Goal: Task Accomplishment & Management: Manage account settings

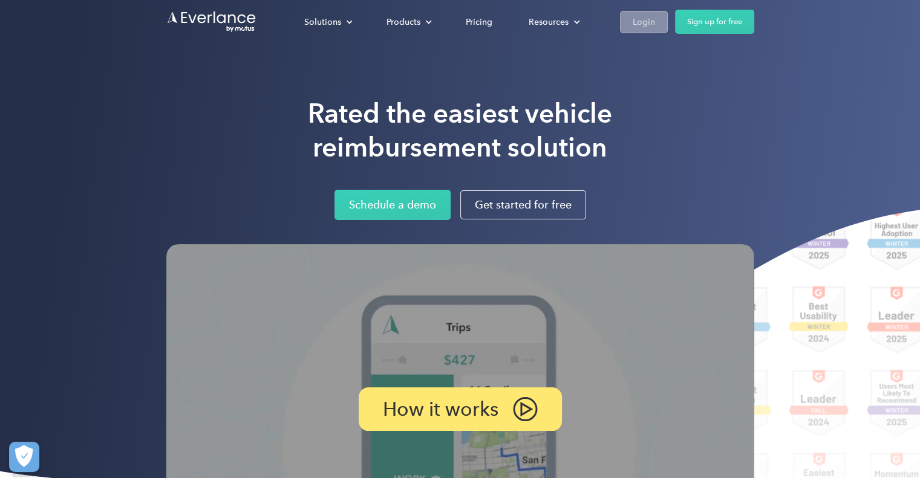
click at [642, 24] on div "Login" at bounding box center [644, 22] width 22 height 15
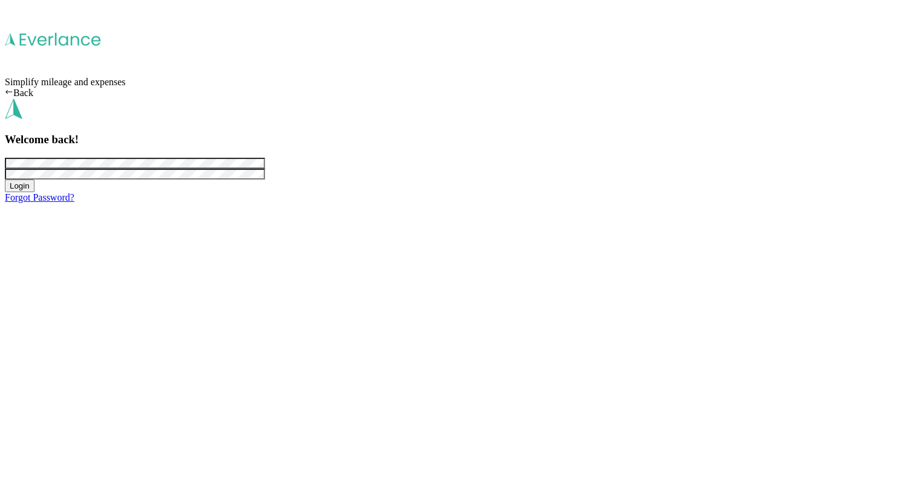
click at [5, 180] on button "Login" at bounding box center [20, 186] width 30 height 13
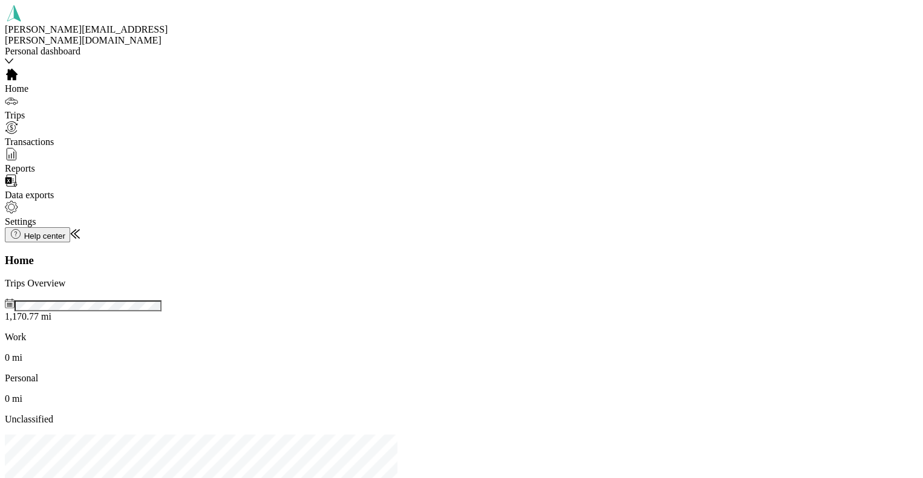
click at [51, 99] on div "Trips" at bounding box center [89, 107] width 169 height 27
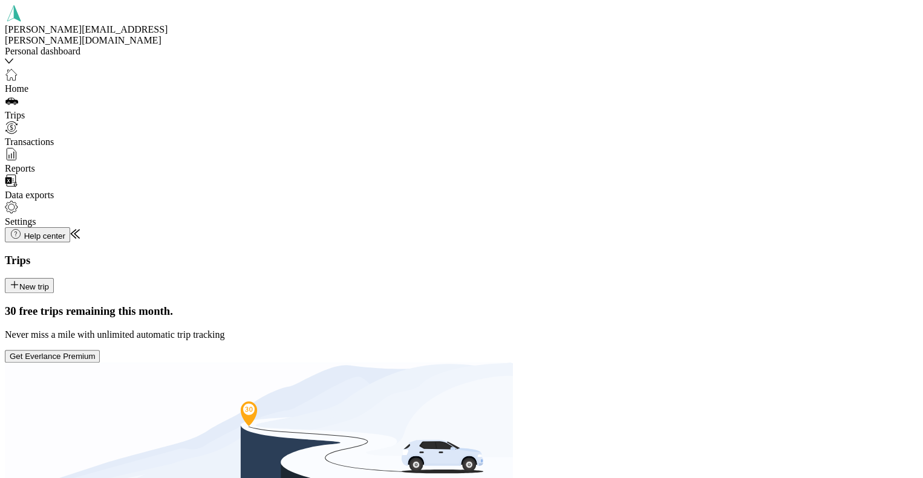
click at [54, 278] on button "New trip" at bounding box center [29, 285] width 49 height 15
click at [742, 151] on span "[STREET_ADDRESS][PERSON_NAME][US_STATE]" at bounding box center [761, 152] width 180 height 21
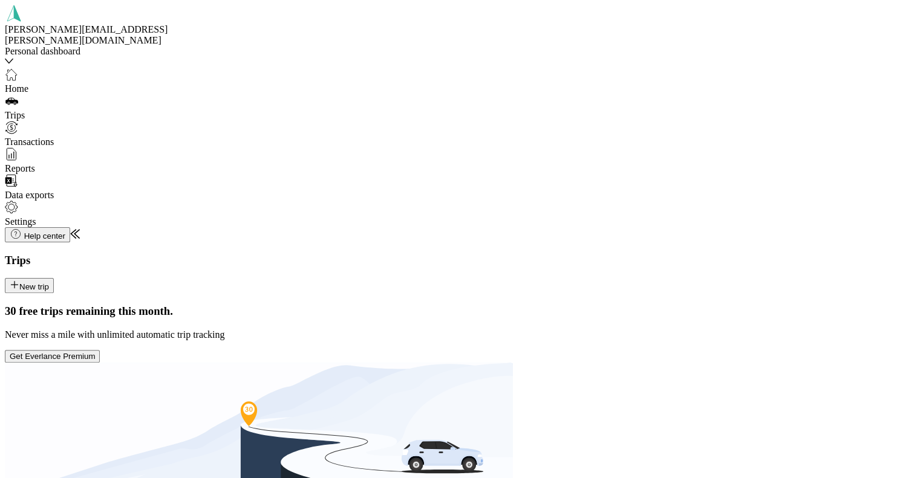
click at [731, 180] on span "[STREET_ADDRESS][US_STATE]" at bounding box center [755, 175] width 143 height 10
drag, startPoint x: 756, startPoint y: 175, endPoint x: 731, endPoint y: 203, distance: 37.2
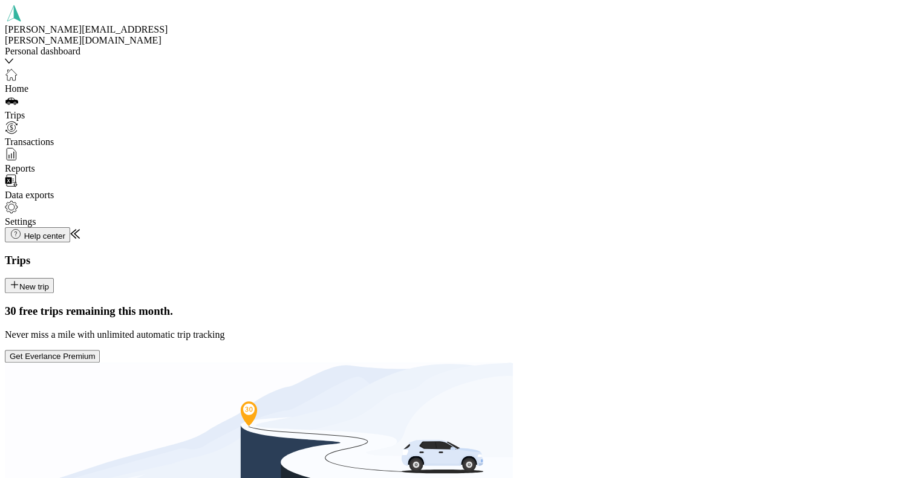
drag, startPoint x: 708, startPoint y: 182, endPoint x: 714, endPoint y: 203, distance: 21.4
drag, startPoint x: 795, startPoint y: 211, endPoint x: 817, endPoint y: 155, distance: 59.8
drag, startPoint x: 815, startPoint y: 191, endPoint x: 811, endPoint y: 199, distance: 9.5
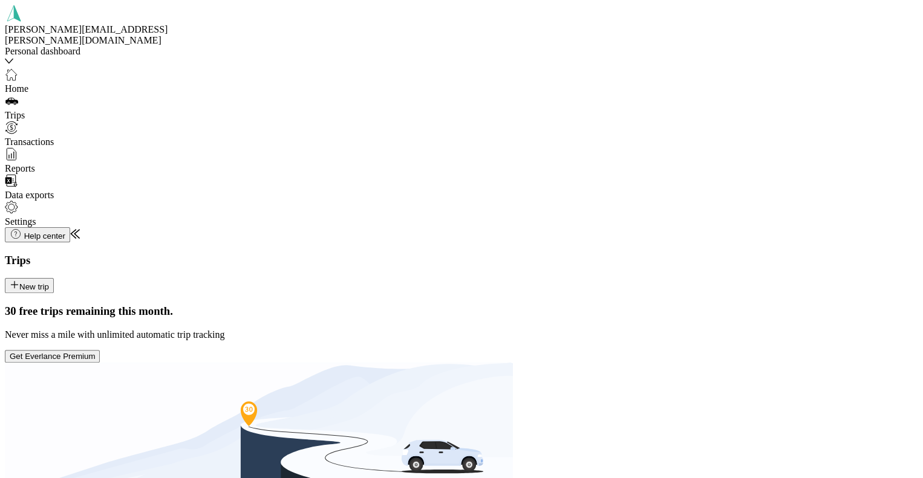
drag, startPoint x: 808, startPoint y: 204, endPoint x: 799, endPoint y: 217, distance: 16.1
drag, startPoint x: 797, startPoint y: 215, endPoint x: 808, endPoint y: 192, distance: 24.9
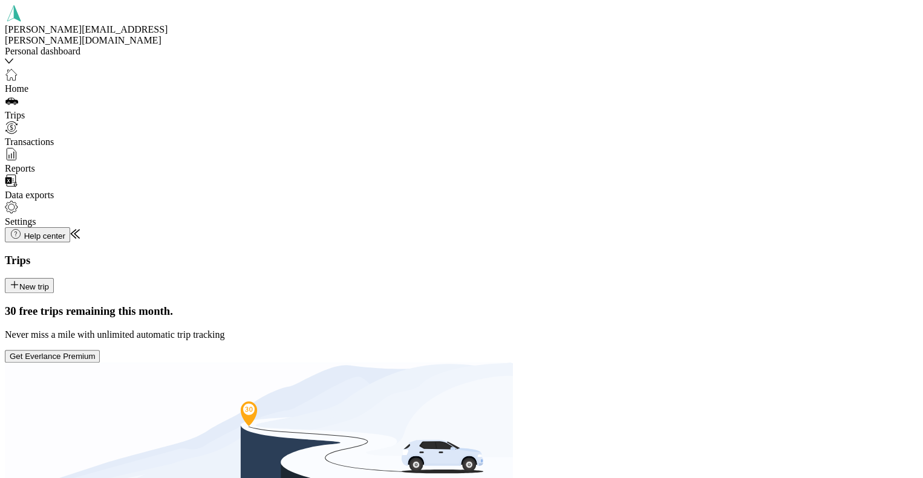
drag, startPoint x: 774, startPoint y: 171, endPoint x: 765, endPoint y: 187, distance: 18.5
drag, startPoint x: 794, startPoint y: 189, endPoint x: 786, endPoint y: 207, distance: 20.6
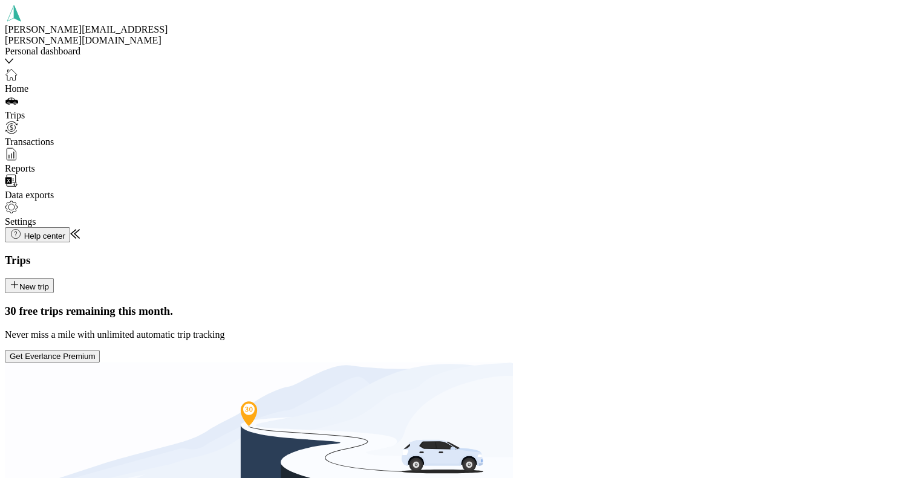
drag, startPoint x: 779, startPoint y: 175, endPoint x: 769, endPoint y: 186, distance: 14.5
drag, startPoint x: 769, startPoint y: 181, endPoint x: 757, endPoint y: 189, distance: 14.4
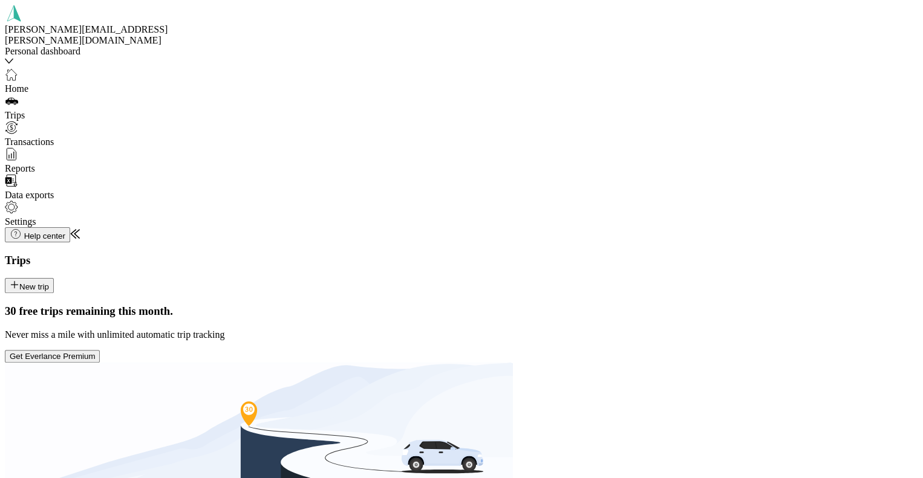
drag, startPoint x: 757, startPoint y: 188, endPoint x: 743, endPoint y: 201, distance: 19.7
drag, startPoint x: 771, startPoint y: 163, endPoint x: 784, endPoint y: 185, distance: 26.0
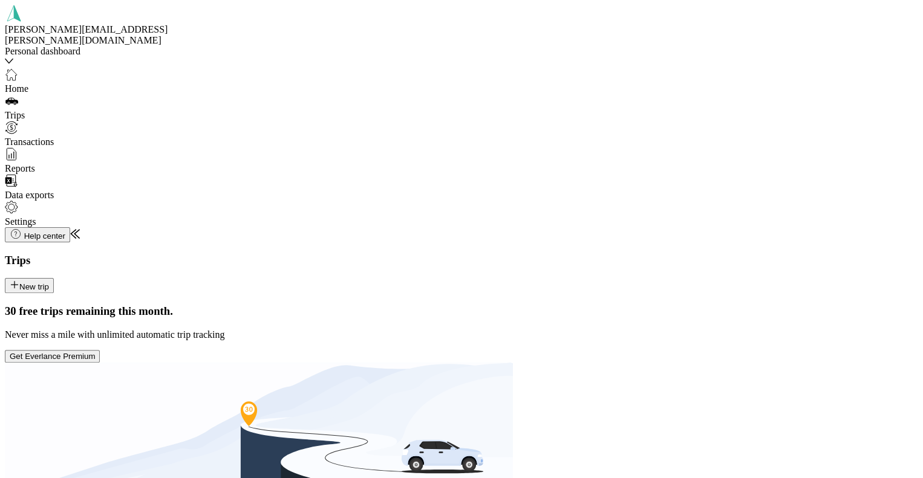
drag, startPoint x: 738, startPoint y: 183, endPoint x: 718, endPoint y: 184, distance: 20.0
drag, startPoint x: 767, startPoint y: 207, endPoint x: 736, endPoint y: 207, distance: 31.5
drag, startPoint x: 784, startPoint y: 220, endPoint x: 759, endPoint y: 224, distance: 25.2
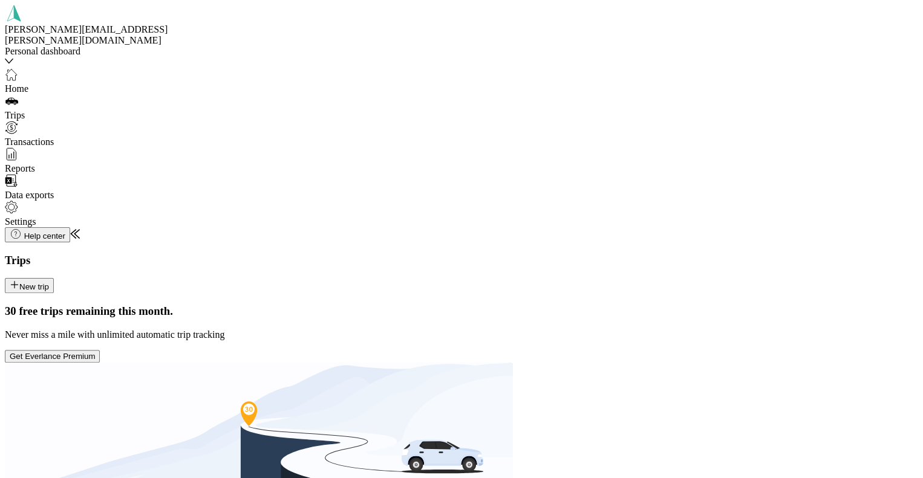
drag, startPoint x: 813, startPoint y: 230, endPoint x: 789, endPoint y: 244, distance: 27.9
click at [54, 278] on button "New trip" at bounding box center [29, 285] width 49 height 15
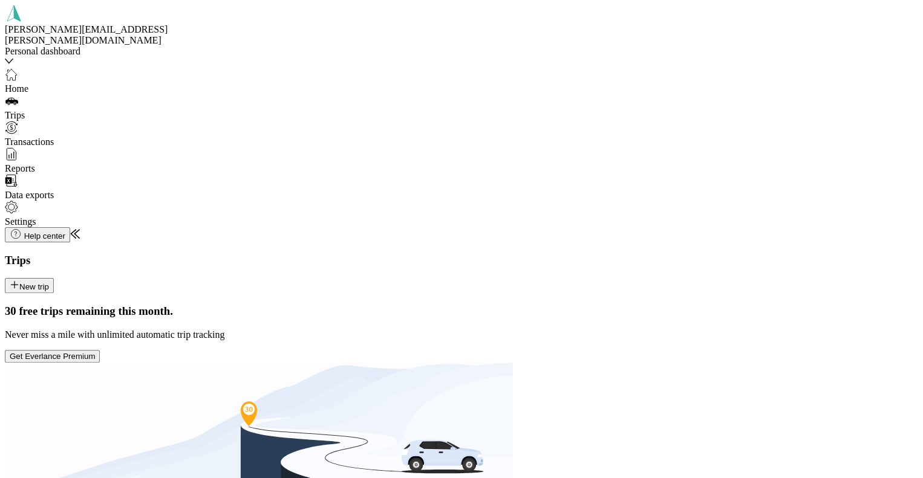
scroll to position [121, 0]
click at [704, 222] on span "[STREET_ADDRESS][PERSON_NAME][US_STATE]" at bounding box center [761, 222] width 180 height 21
click at [708, 250] on span "[STREET_ADDRESS][US_STATE]" at bounding box center [755, 245] width 143 height 10
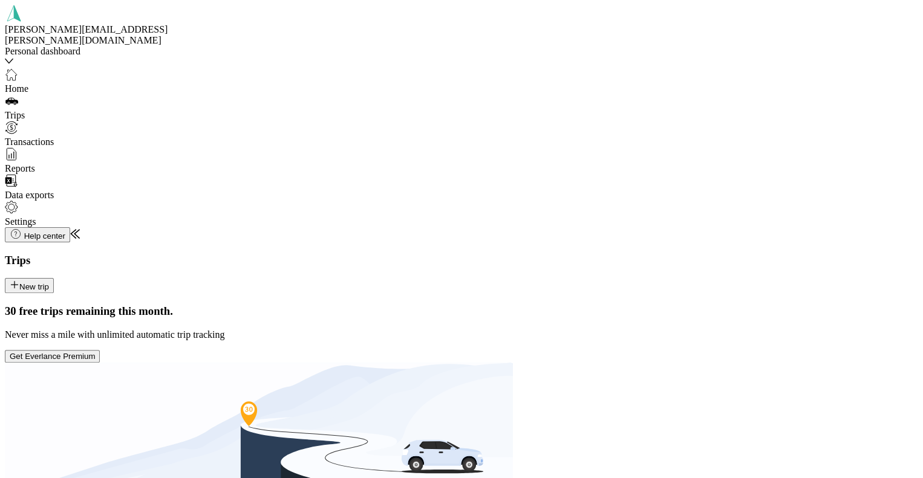
scroll to position [0, 0]
drag, startPoint x: 763, startPoint y: 207, endPoint x: 752, endPoint y: 214, distance: 13.3
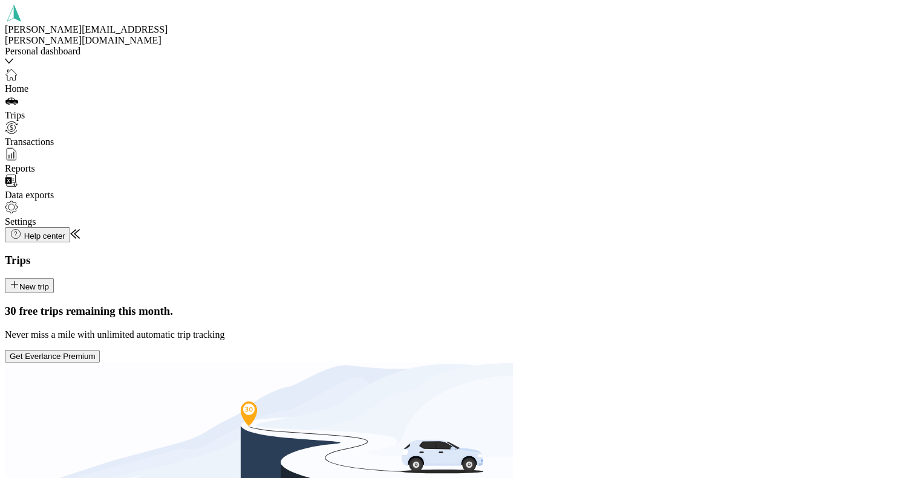
drag, startPoint x: 754, startPoint y: 212, endPoint x: 733, endPoint y: 175, distance: 42.8
click at [54, 278] on button "New trip" at bounding box center [29, 285] width 49 height 15
drag, startPoint x: 728, startPoint y: 154, endPoint x: 755, endPoint y: 158, distance: 27.5
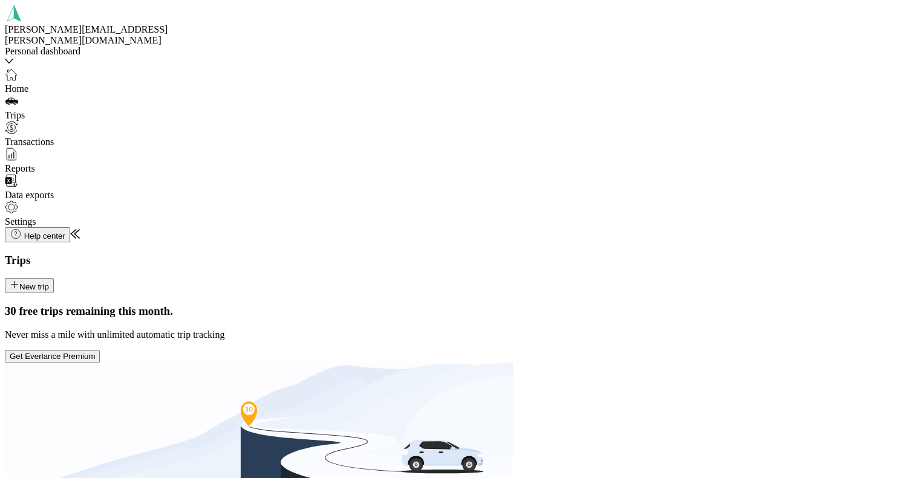
click at [728, 154] on span "[STREET_ADDRESS][PERSON_NAME][US_STATE]" at bounding box center [761, 153] width 180 height 21
click at [737, 193] on span "[STREET_ADDRESS][US_STATE]" at bounding box center [755, 188] width 143 height 10
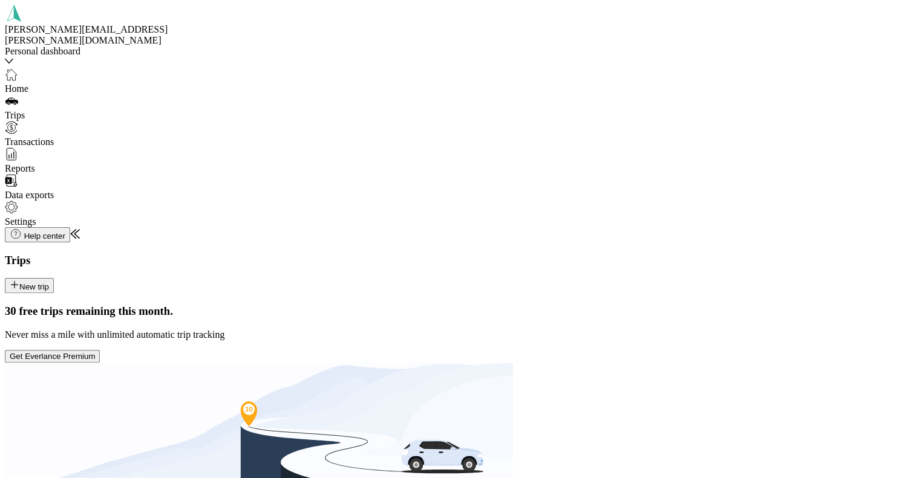
drag, startPoint x: 815, startPoint y: 179, endPoint x: 740, endPoint y: 222, distance: 86.4
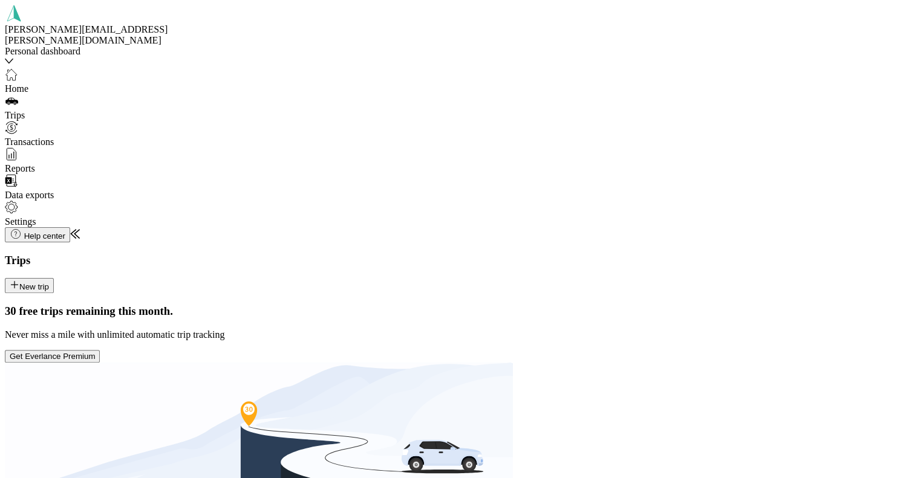
drag, startPoint x: 785, startPoint y: 224, endPoint x: 772, endPoint y: 239, distance: 19.3
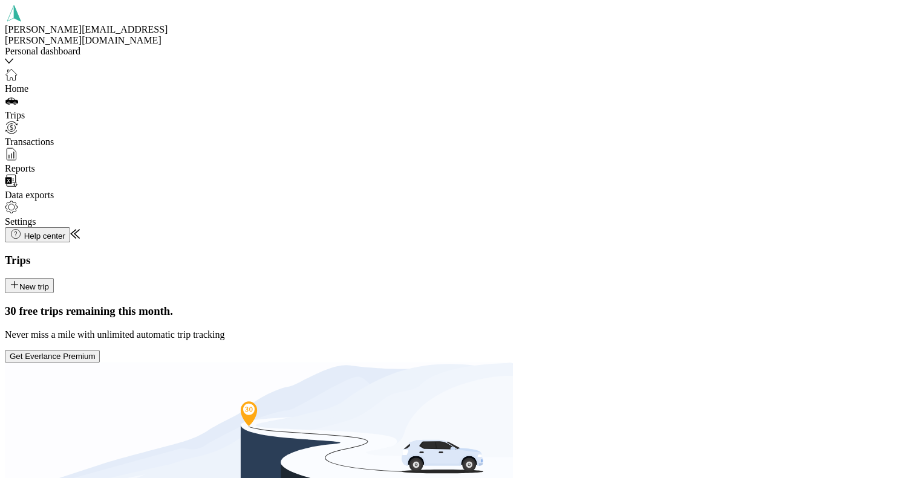
scroll to position [0, 0]
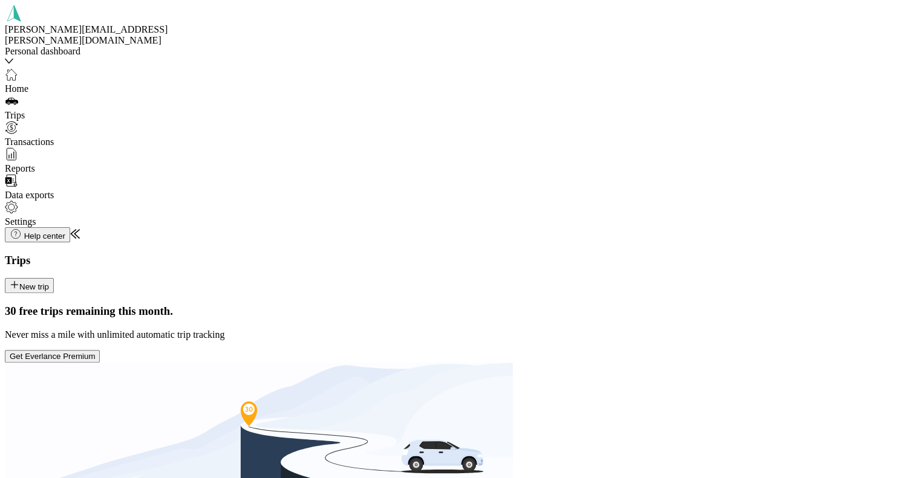
drag, startPoint x: 752, startPoint y: 163, endPoint x: 740, endPoint y: 175, distance: 16.7
drag, startPoint x: 763, startPoint y: 188, endPoint x: 746, endPoint y: 200, distance: 21.7
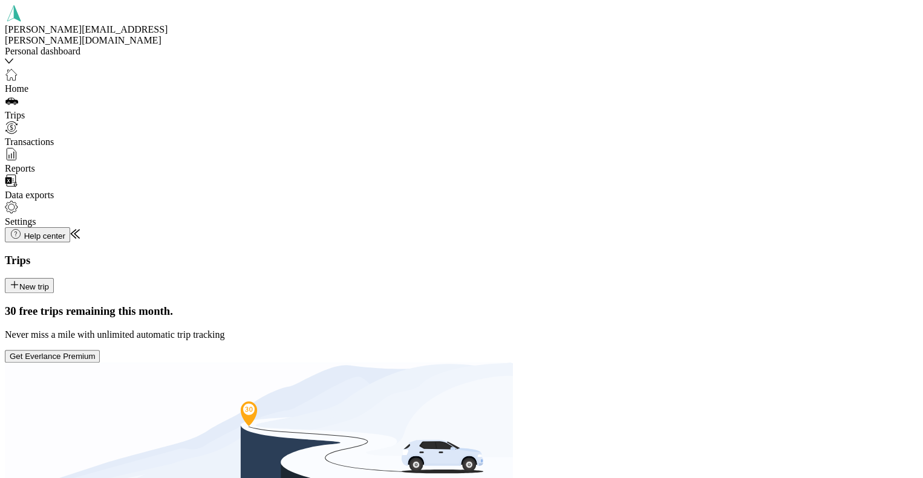
drag, startPoint x: 728, startPoint y: 174, endPoint x: 723, endPoint y: 256, distance: 83.0
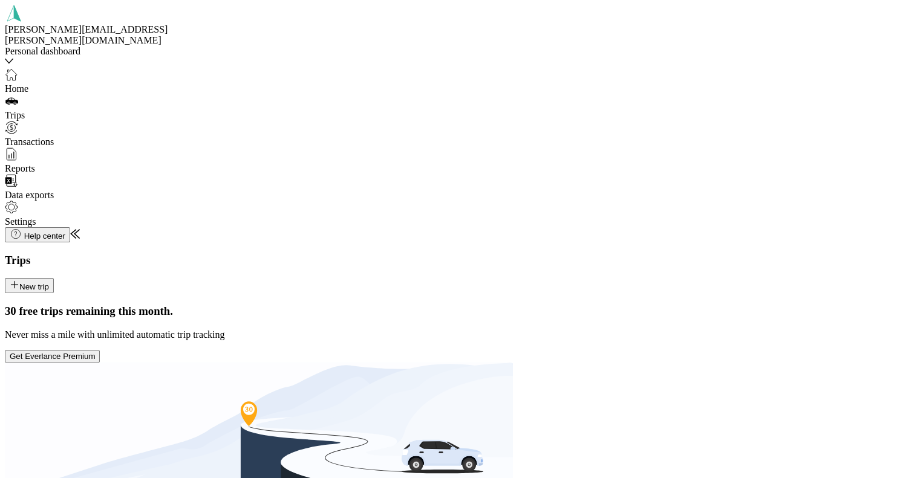
drag, startPoint x: 757, startPoint y: 149, endPoint x: 752, endPoint y: 200, distance: 51.1
drag, startPoint x: 779, startPoint y: 220, endPoint x: 759, endPoint y: 139, distance: 82.9
drag, startPoint x: 803, startPoint y: 195, endPoint x: 758, endPoint y: 135, distance: 75.6
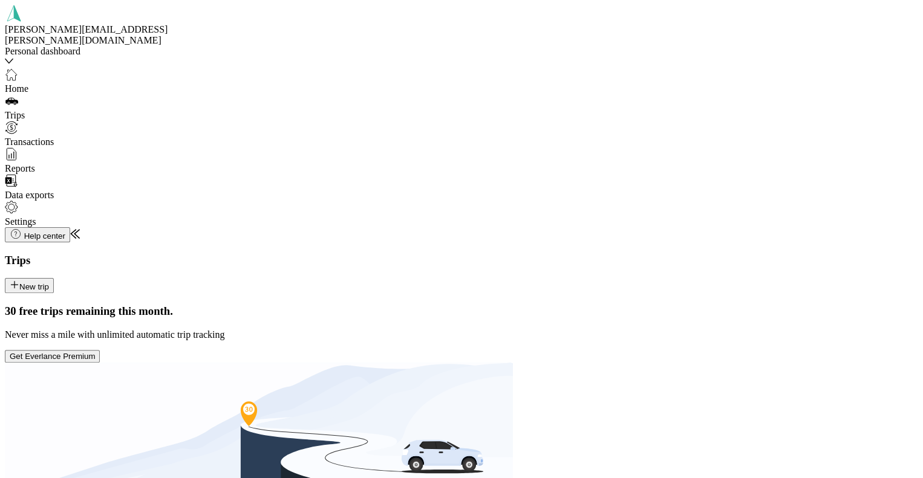
click at [54, 278] on button "New trip" at bounding box center [29, 285] width 49 height 15
click at [697, 145] on div "[STREET_ADDRESS][PERSON_NAME][US_STATE]" at bounding box center [785, 151] width 229 height 25
click at [728, 180] on span "[STREET_ADDRESS][US_STATE]" at bounding box center [755, 175] width 143 height 10
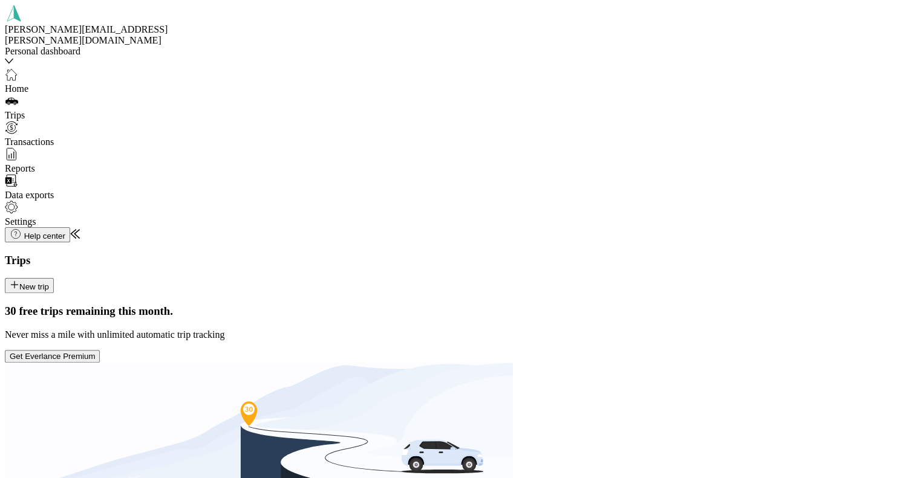
drag, startPoint x: 800, startPoint y: 203, endPoint x: 709, endPoint y: 204, distance: 90.8
drag, startPoint x: 746, startPoint y: 203, endPoint x: 740, endPoint y: 218, distance: 16.1
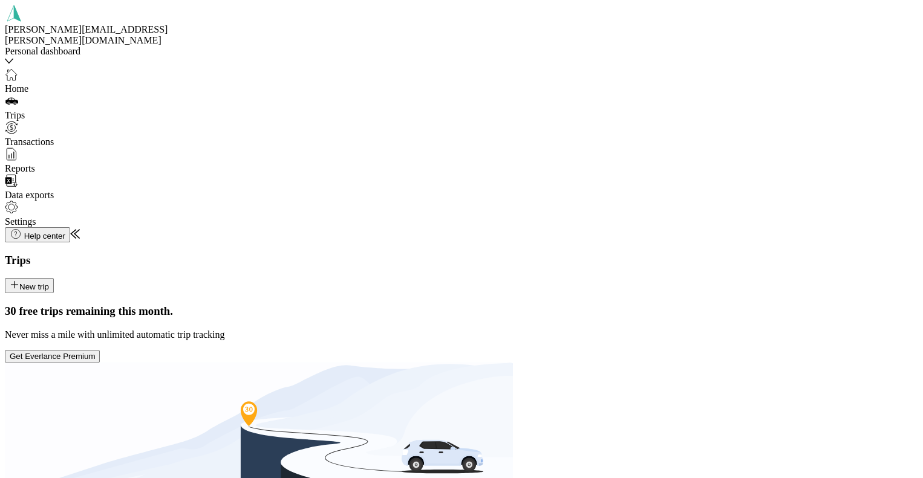
drag, startPoint x: 679, startPoint y: 229, endPoint x: 727, endPoint y: 231, distance: 48.5
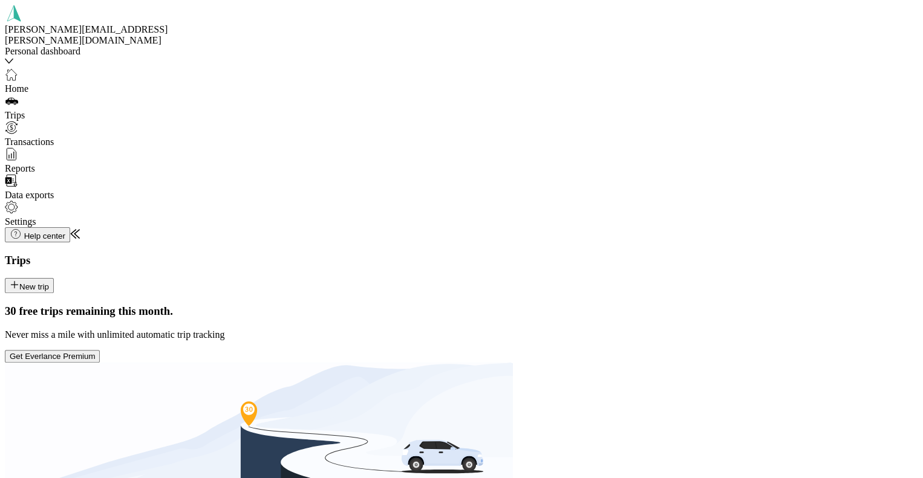
drag, startPoint x: 741, startPoint y: 193, endPoint x: 728, endPoint y: 211, distance: 22.5
drag, startPoint x: 722, startPoint y: 205, endPoint x: 693, endPoint y: 233, distance: 40.6
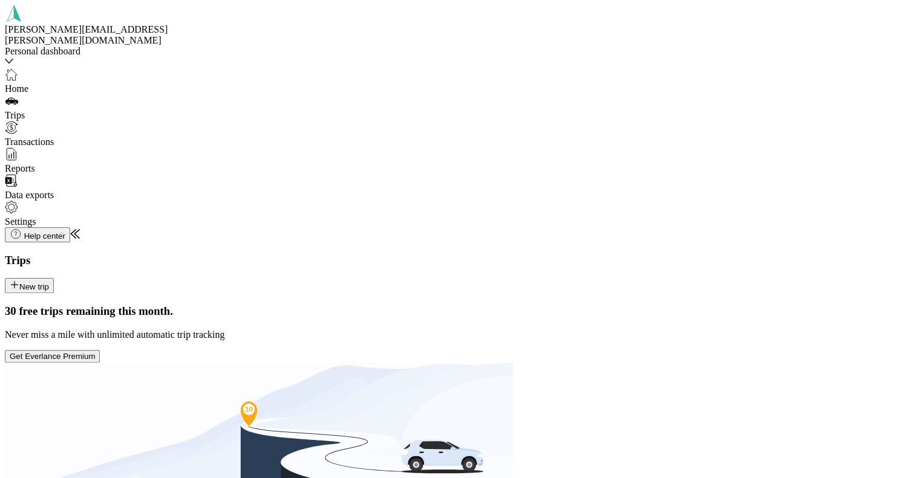
drag, startPoint x: 736, startPoint y: 217, endPoint x: 699, endPoint y: 238, distance: 41.7
drag, startPoint x: 752, startPoint y: 236, endPoint x: 721, endPoint y: 252, distance: 34.9
drag, startPoint x: 731, startPoint y: 212, endPoint x: 703, endPoint y: 240, distance: 38.9
drag, startPoint x: 728, startPoint y: 209, endPoint x: 703, endPoint y: 239, distance: 38.3
drag, startPoint x: 734, startPoint y: 216, endPoint x: 705, endPoint y: 241, distance: 38.6
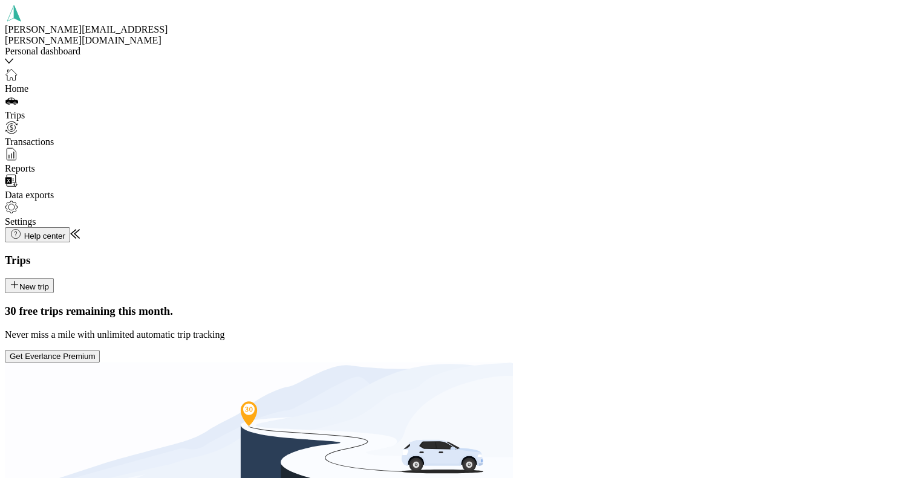
click at [54, 278] on button "New trip" at bounding box center [29, 285] width 49 height 15
click at [703, 157] on span "[STREET_ADDRESS][PERSON_NAME][US_STATE]" at bounding box center [761, 153] width 180 height 21
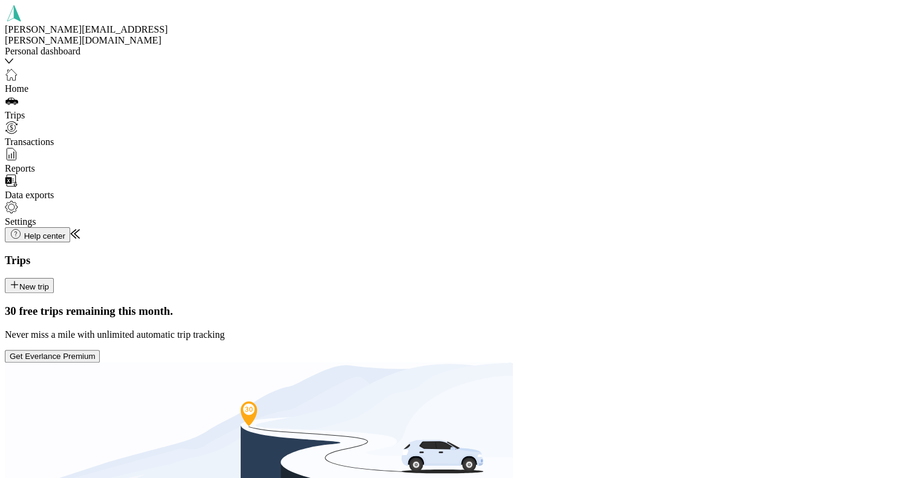
click at [727, 180] on span "[STREET_ADDRESS][US_STATE]" at bounding box center [755, 175] width 143 height 10
drag, startPoint x: 766, startPoint y: 199, endPoint x: 751, endPoint y: 214, distance: 21.4
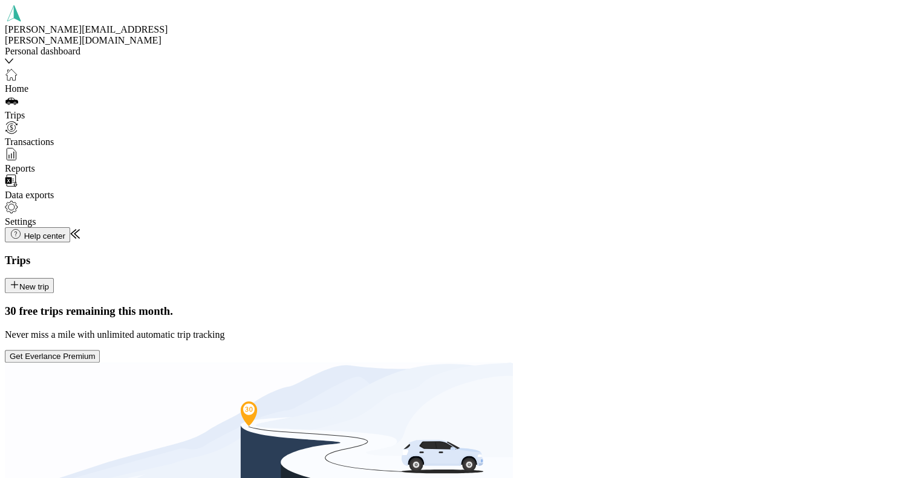
scroll to position [157, 0]
